Goal: Information Seeking & Learning: Learn about a topic

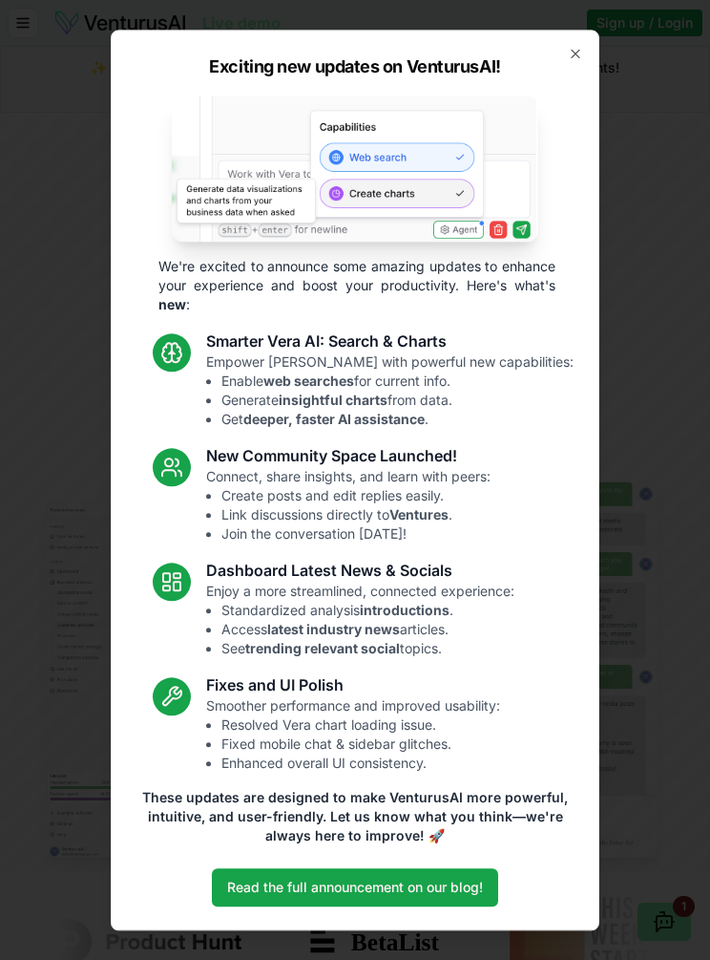
click at [470, 472] on p "Connect, share insights, and learn with peers: Create posts and edit replies ea…" at bounding box center [348, 505] width 285 height 76
click at [588, 49] on div "Exciting new updates on VenturusAI! We're excited to announce some amazing upda…" at bounding box center [355, 480] width 489 height 900
click at [581, 52] on icon "button" at bounding box center [575, 53] width 15 height 15
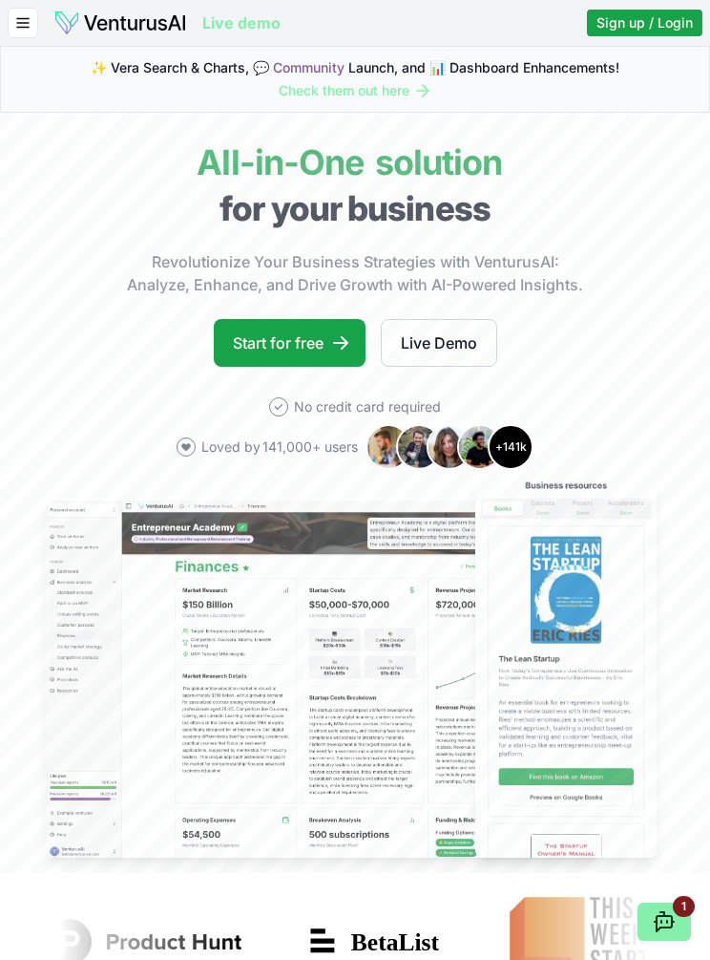
click at [18, 29] on icon "button" at bounding box center [22, 22] width 17 height 23
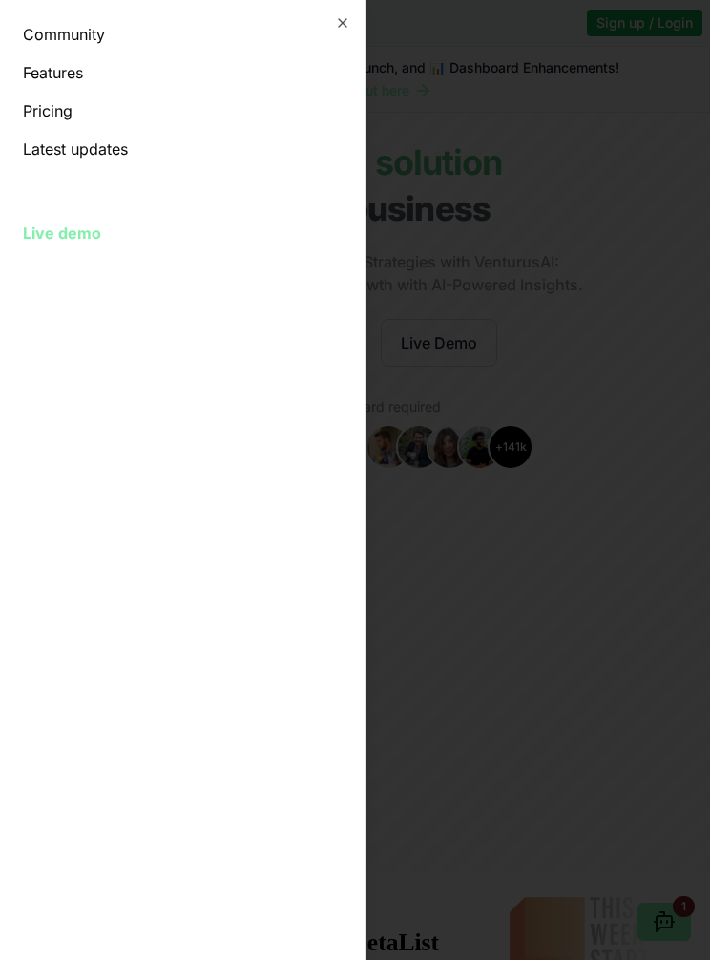
click at [116, 115] on link "Pricing" at bounding box center [183, 110] width 320 height 23
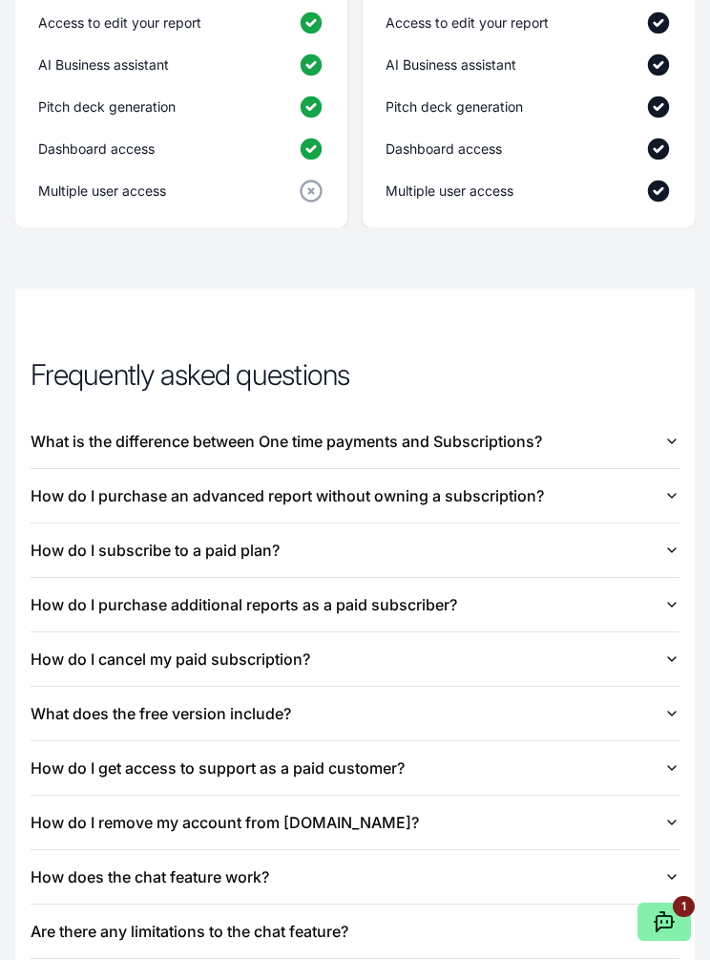
scroll to position [2788, 0]
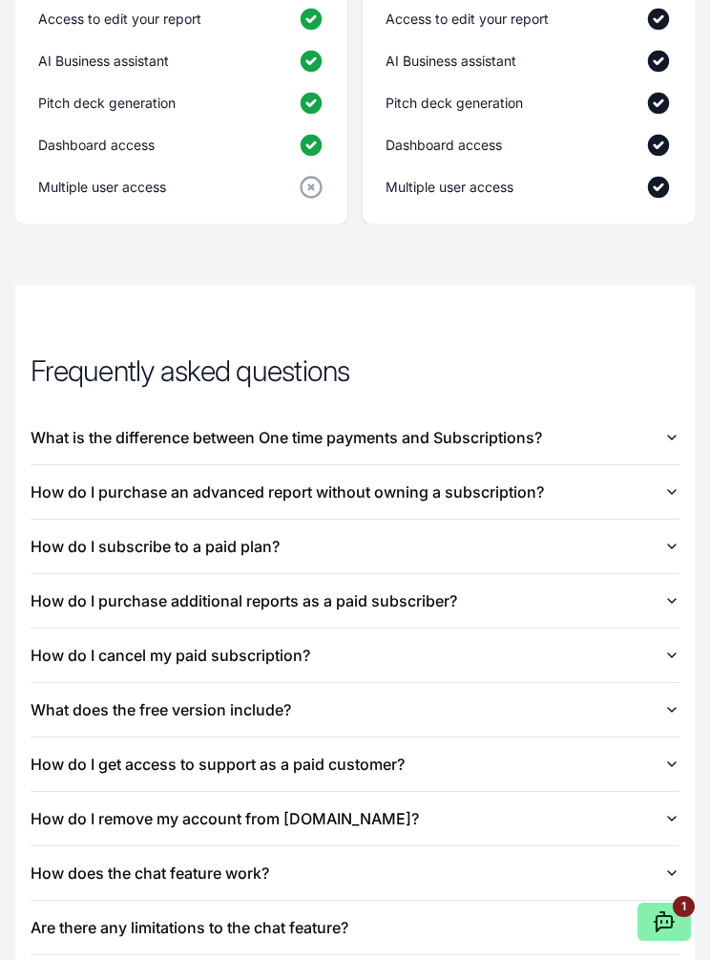
click at [660, 411] on button "What is the difference between One time payments and Subscriptions?" at bounding box center [355, 437] width 649 height 53
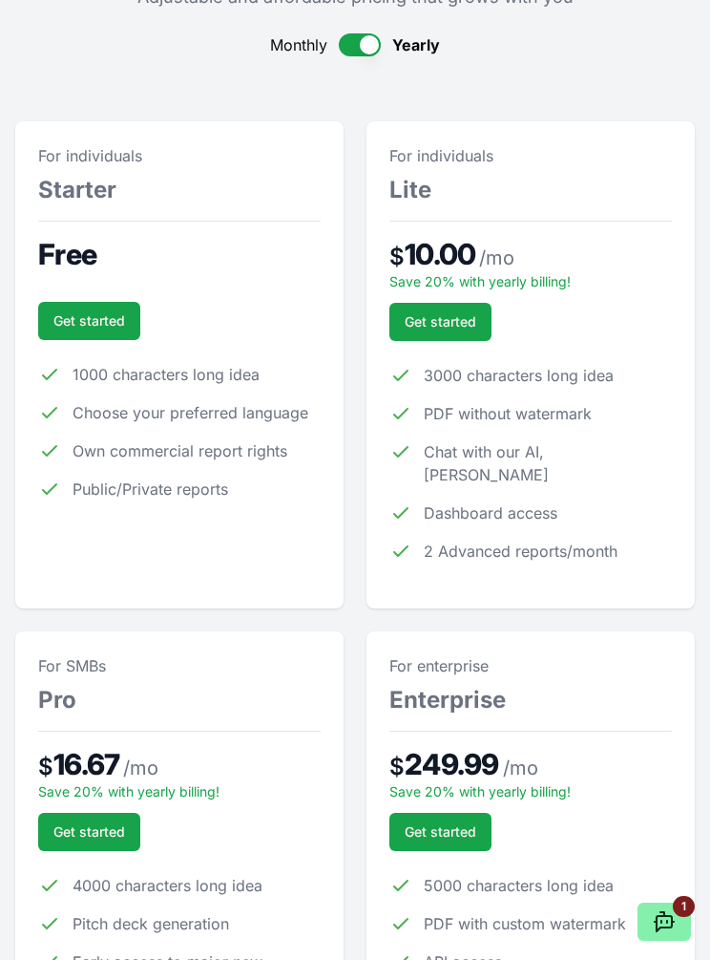
scroll to position [0, 0]
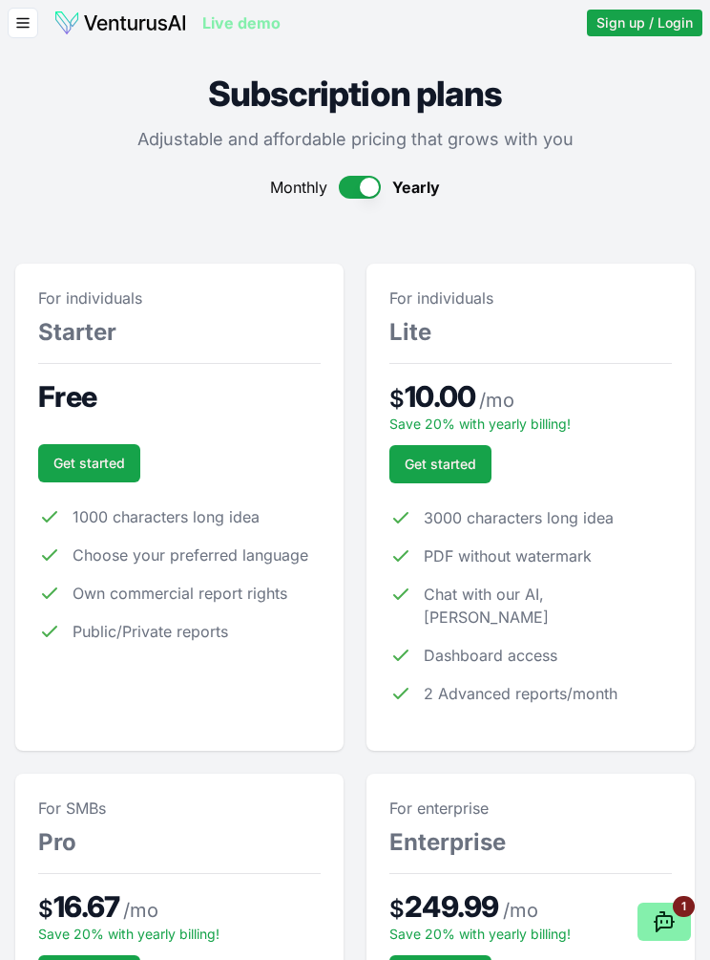
click at [140, 26] on img at bounding box center [120, 23] width 134 height 27
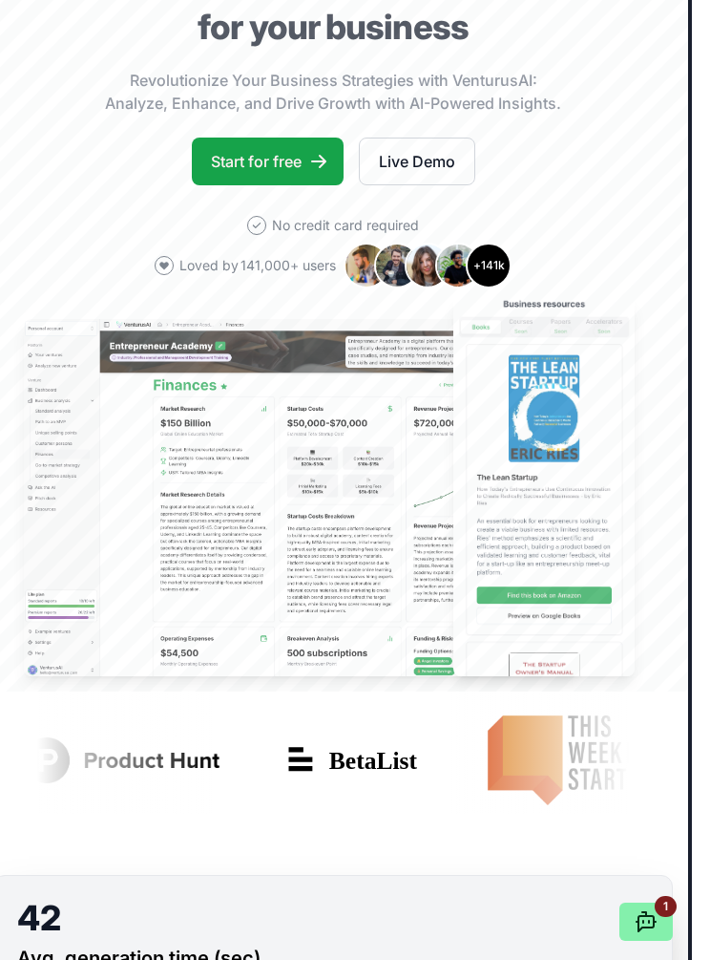
scroll to position [0, 4]
